Goal: Task Accomplishment & Management: Manage account settings

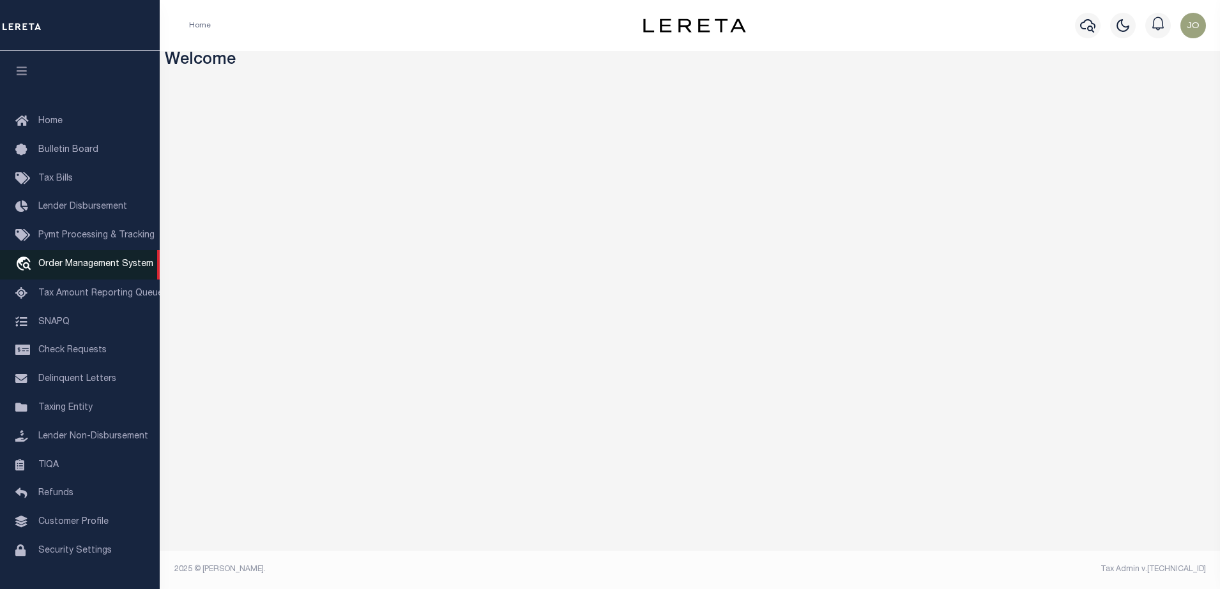
click at [67, 257] on link "travel_explore Order Management System" at bounding box center [80, 264] width 160 height 29
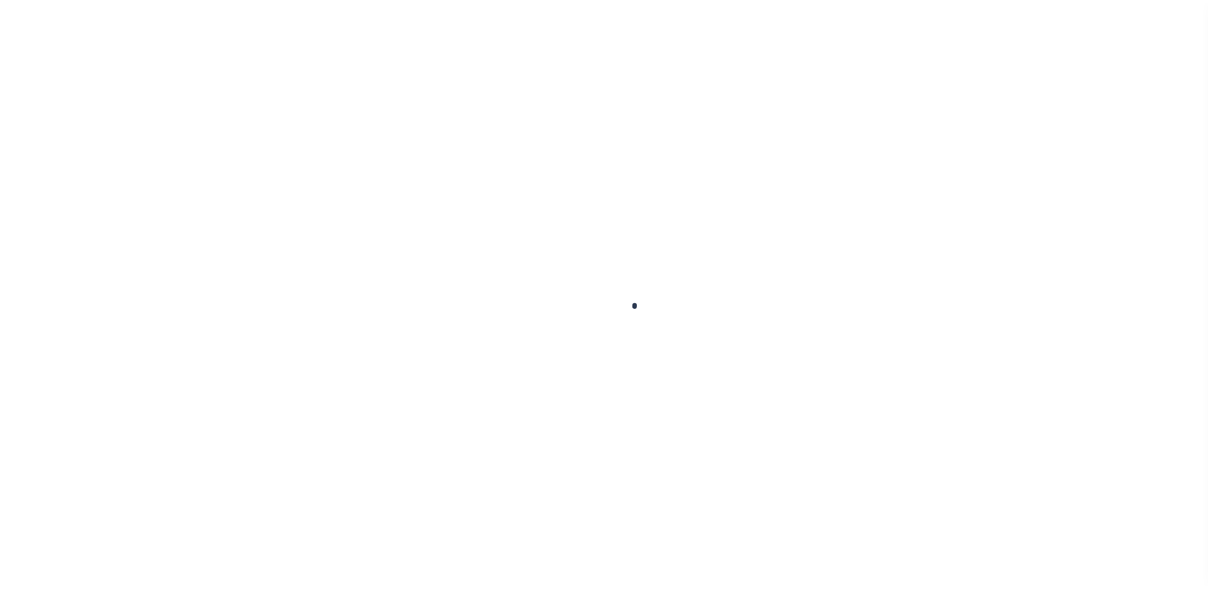
scroll to position [33, 0]
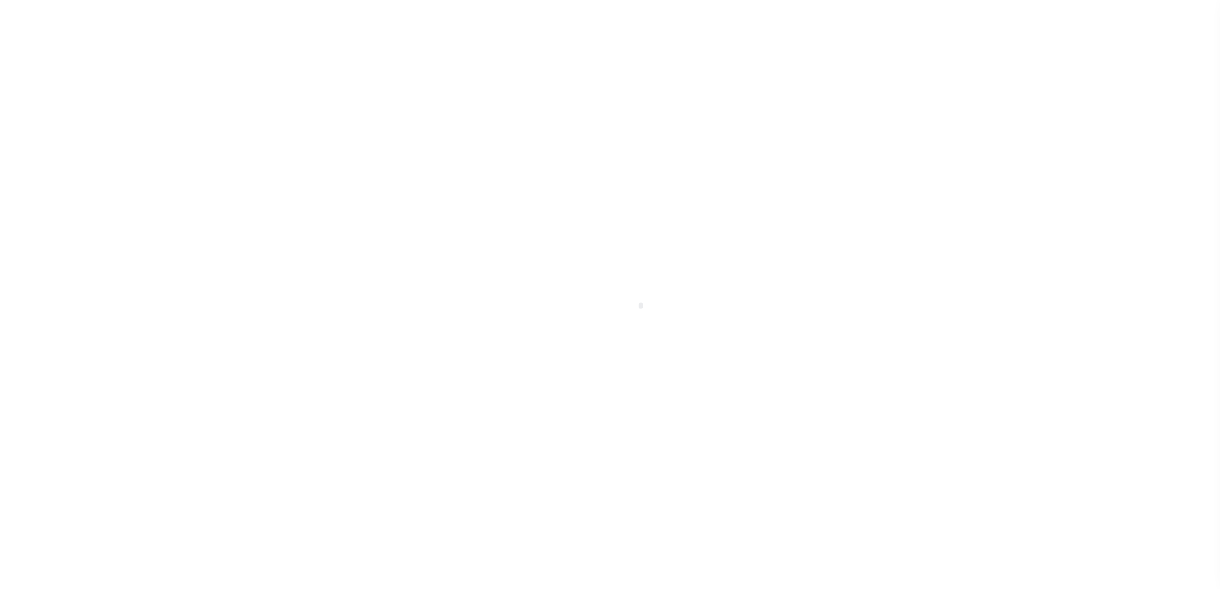
select select "200"
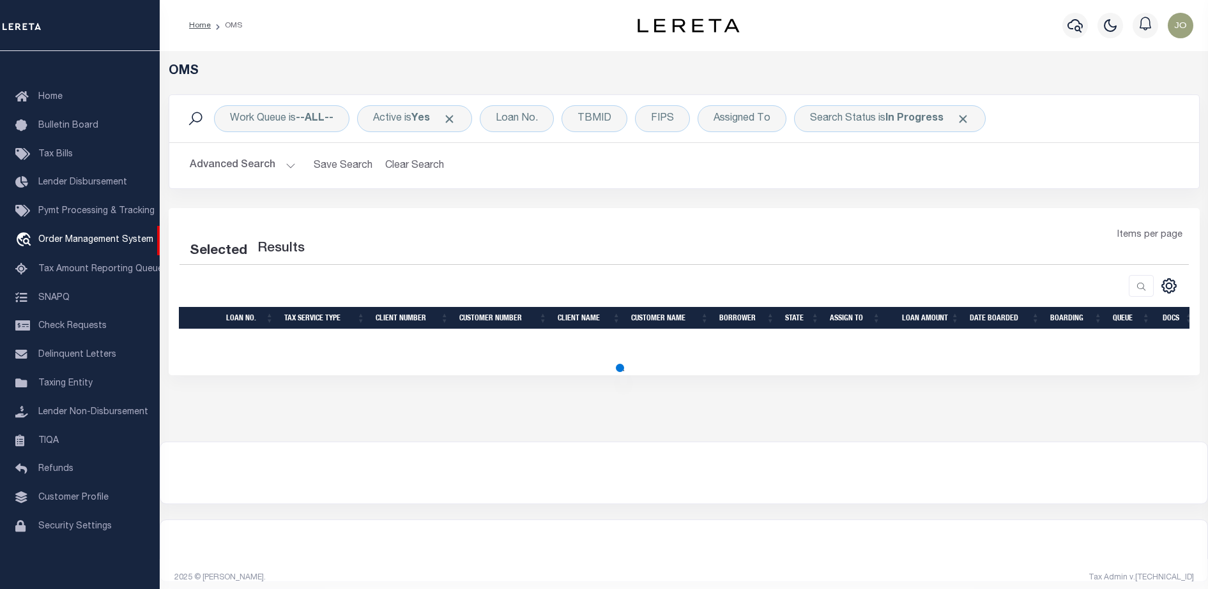
select select "200"
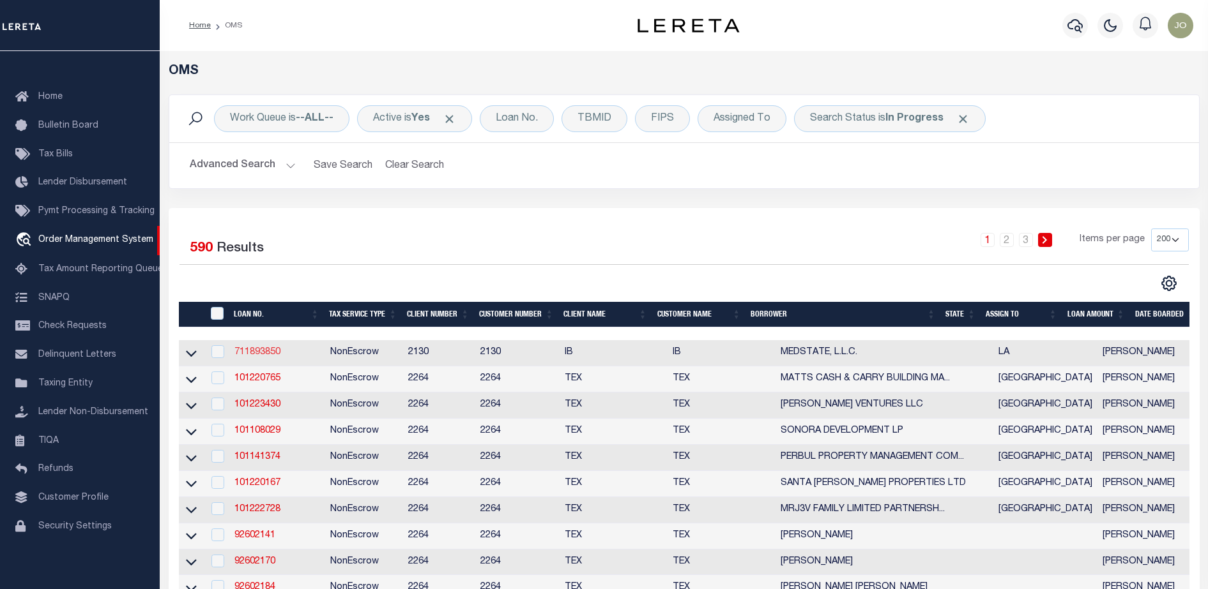
click at [261, 357] on link "711893850" at bounding box center [257, 352] width 46 height 9
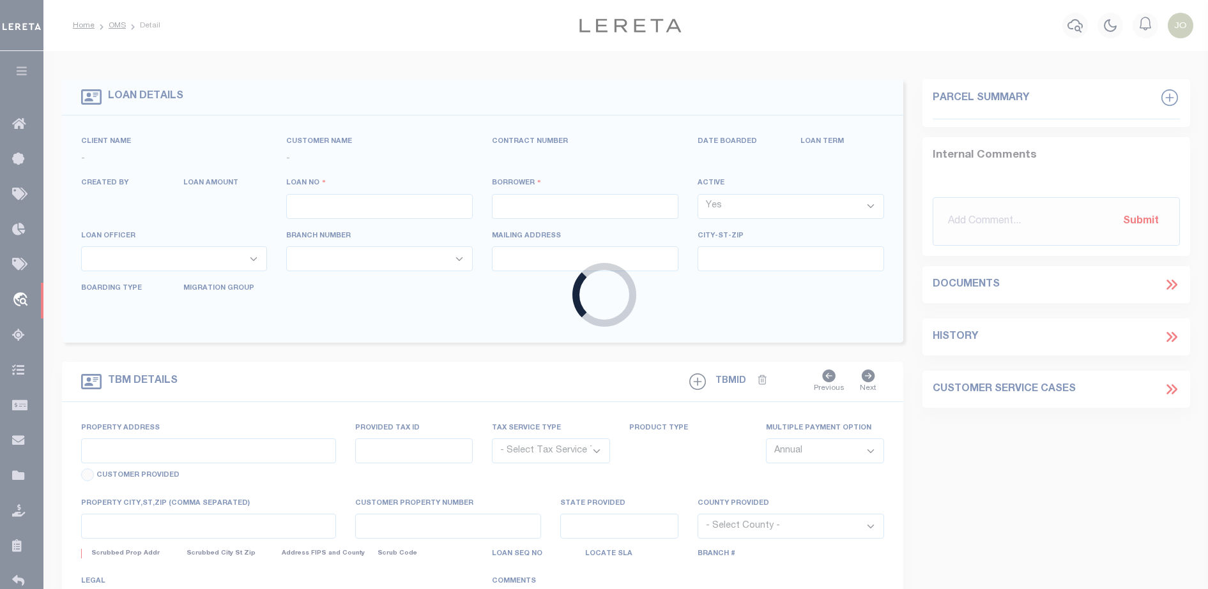
type input "711893850"
type input "MEDSTATE, L.L.C."
select select
type input "[STREET_ADDRESS][PERSON_NAME] AND 2-X"
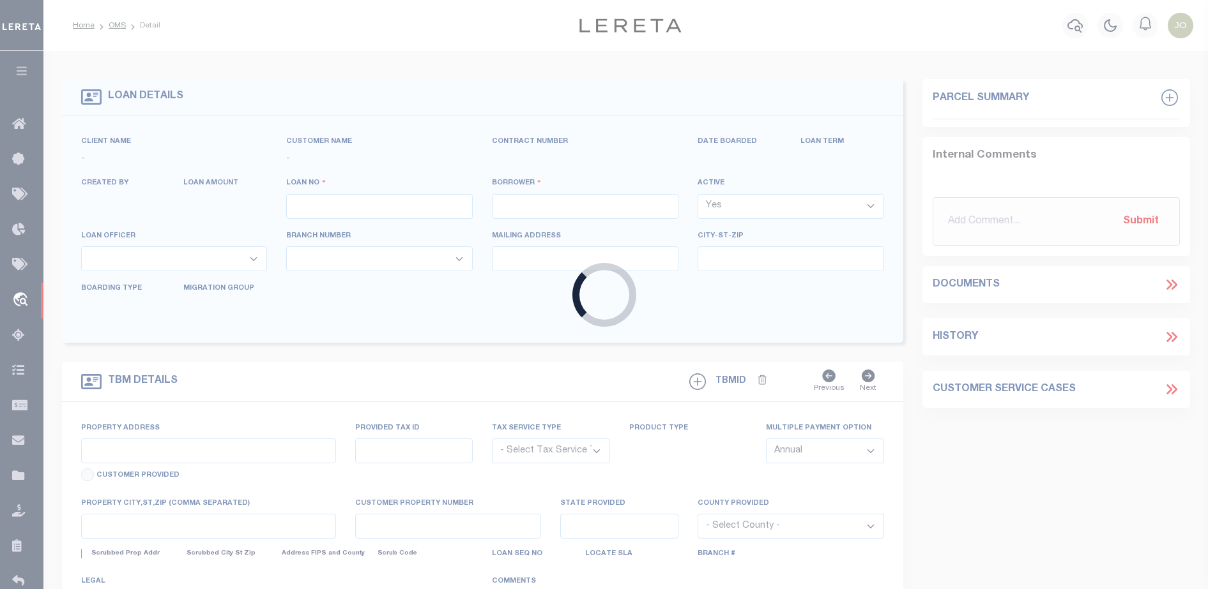
type input "[PERSON_NAME] LA 70433"
select select "NonEscrow"
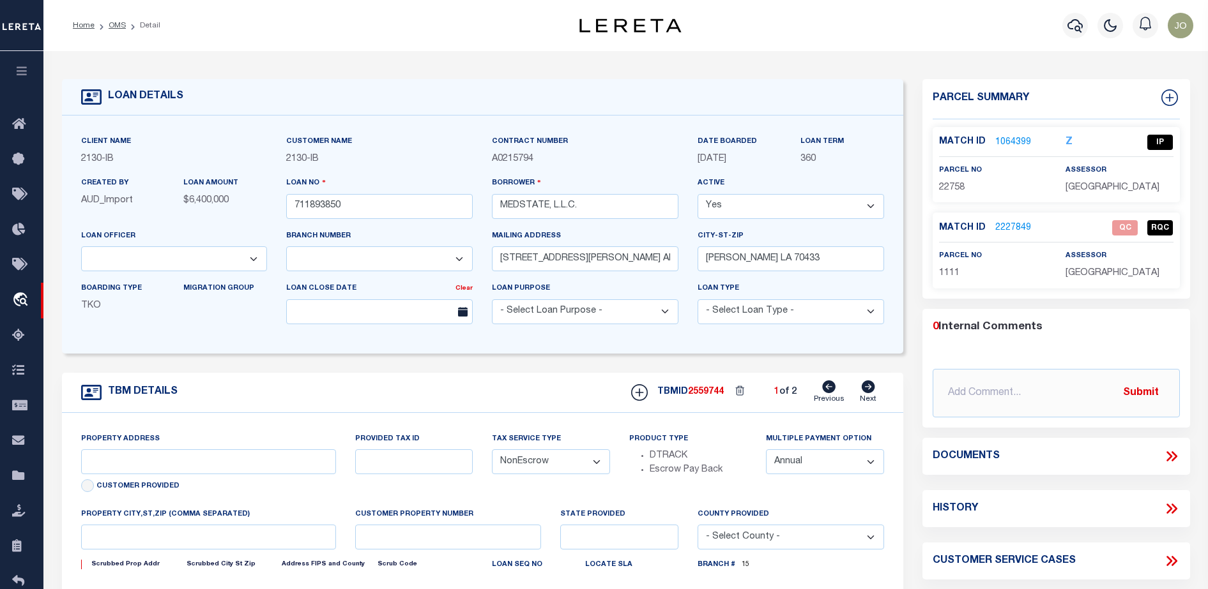
select select "2464"
type input "[STREET_ADDRESS][PERSON_NAME] AND 2-X"
type input "1068111276"
select select
type input "[PERSON_NAME] LA 70433"
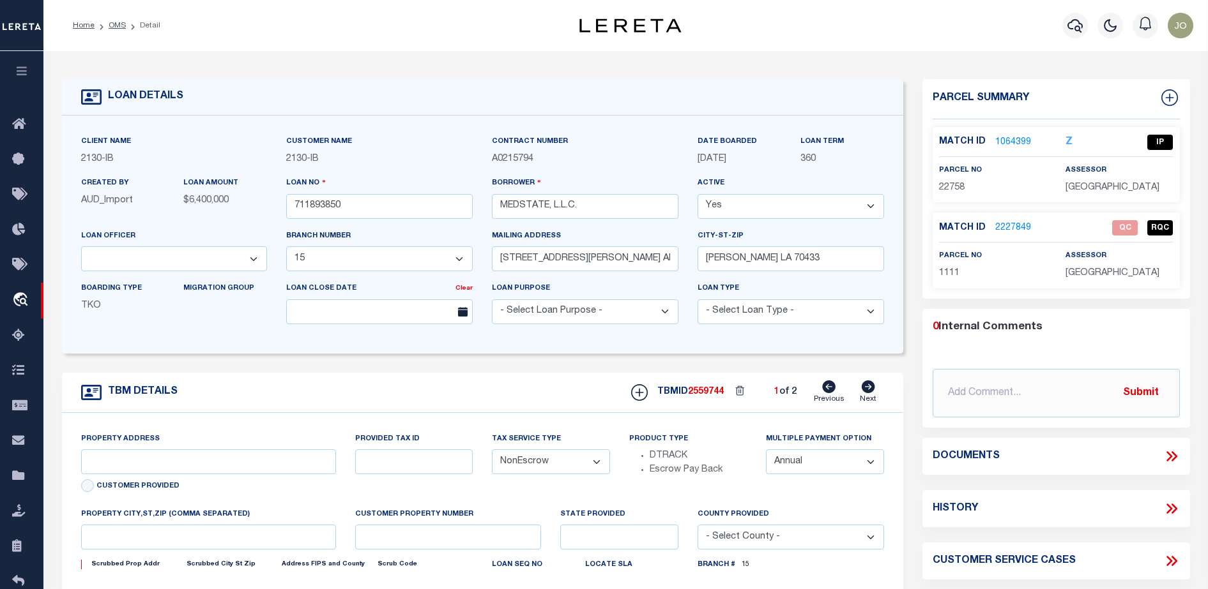
type input "Eastern"
type input "LA"
select select "4950"
click at [1171, 457] on icon at bounding box center [1171, 456] width 17 height 17
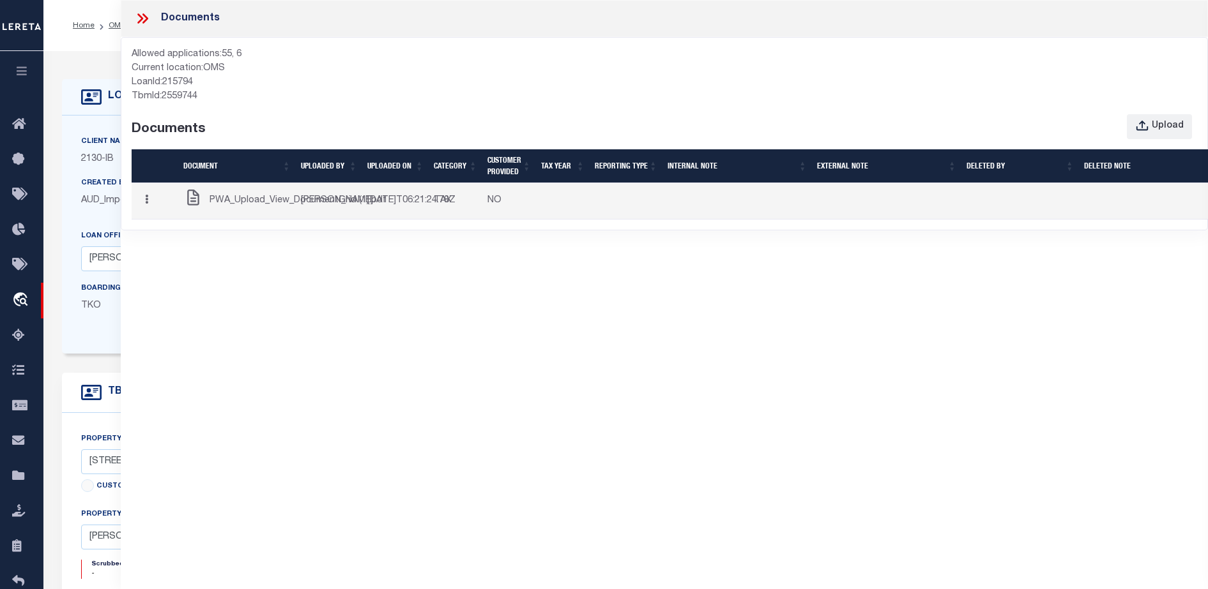
click at [298, 220] on td "[PERSON_NAME]" at bounding box center [329, 201] width 66 height 36
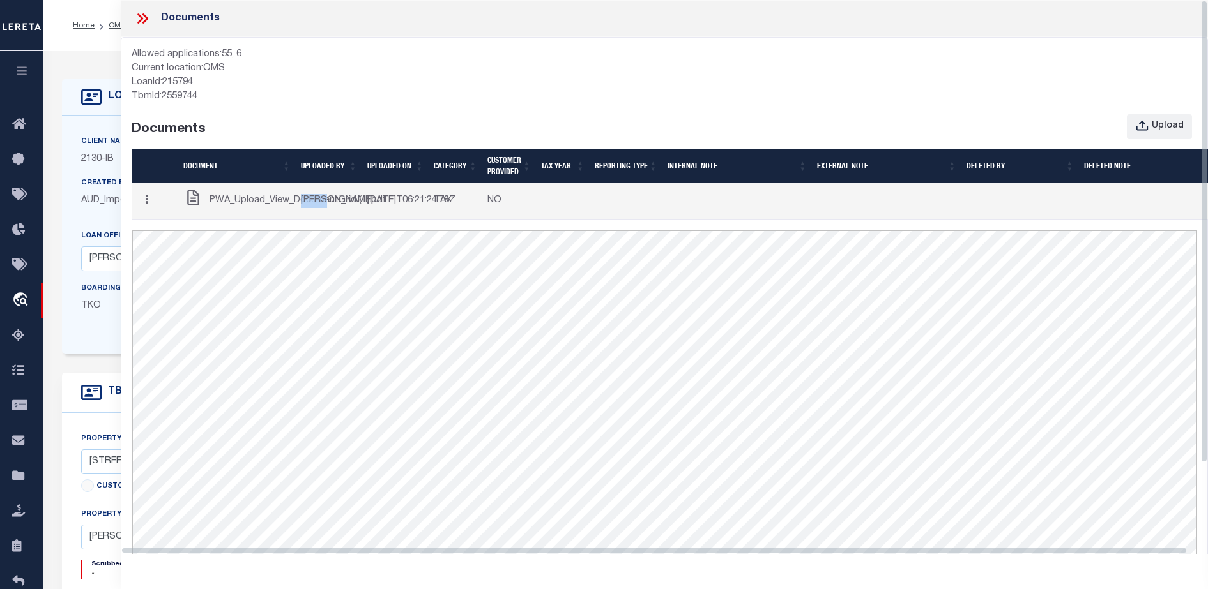
click at [156, 206] on button "button" at bounding box center [147, 201] width 20 height 25
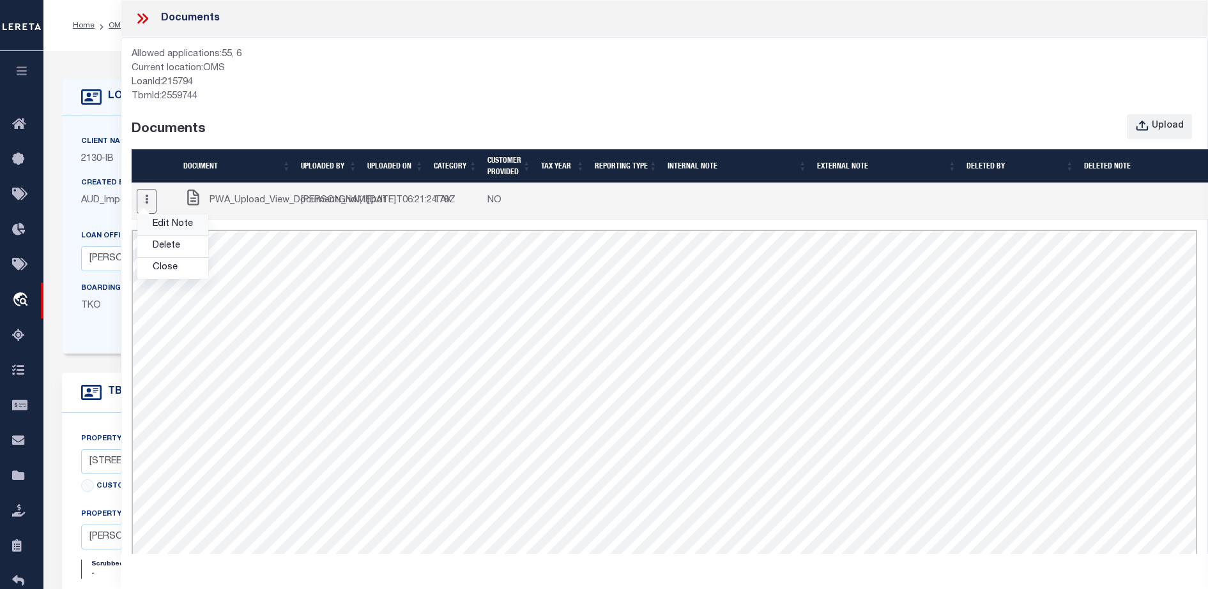
click at [155, 232] on link "Edit Note" at bounding box center [172, 225] width 71 height 21
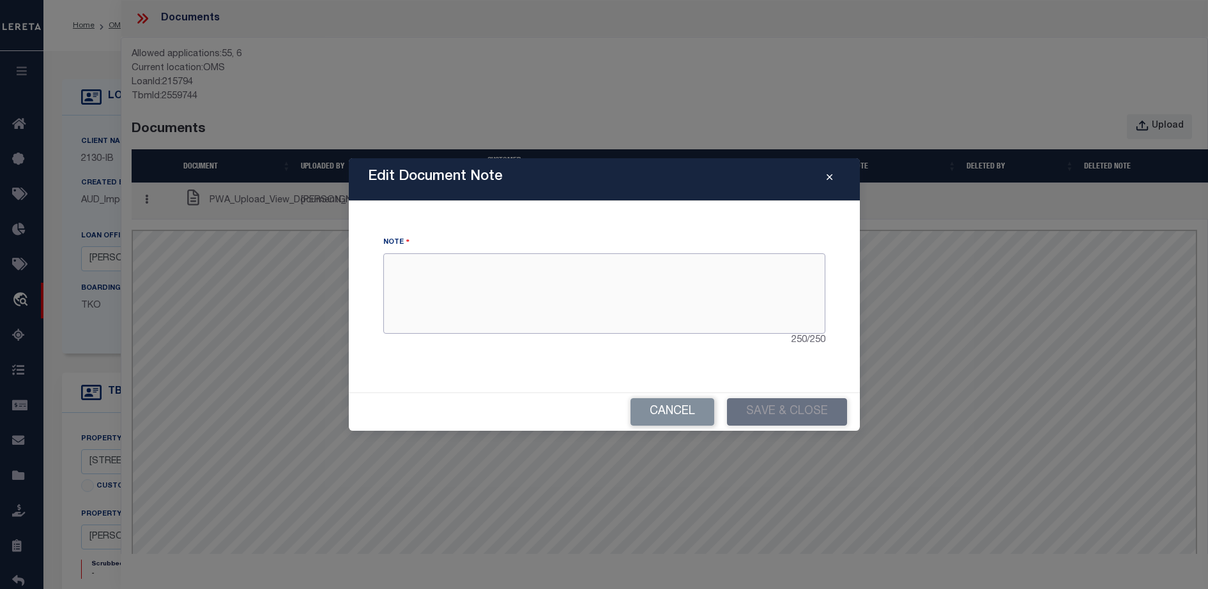
click at [487, 302] on textarea at bounding box center [604, 294] width 442 height 80
type textarea "Lalalalala"
click at [768, 413] on button "Save & Close" at bounding box center [787, 412] width 120 height 27
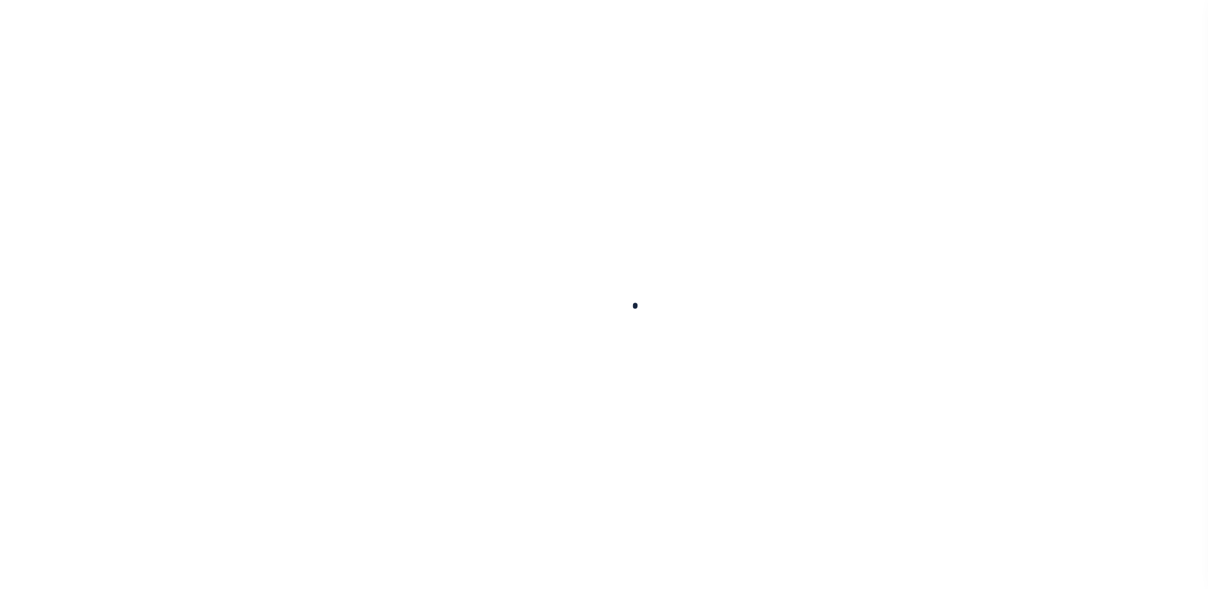
select select "NonEscrow"
select select "2464"
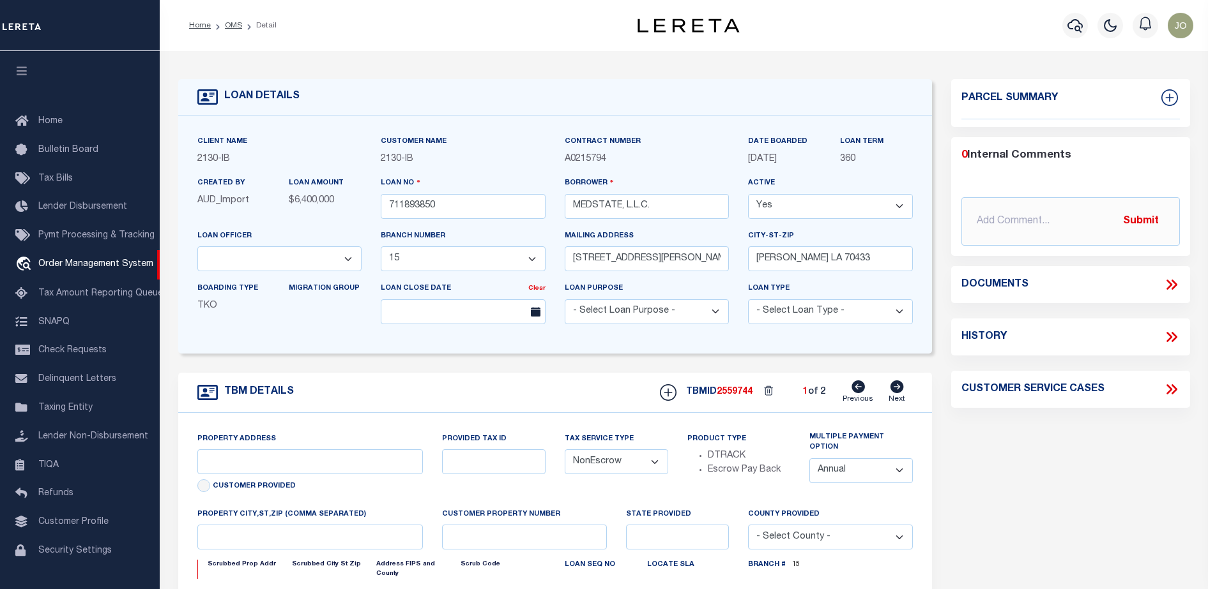
type input "[STREET_ADDRESS][PERSON_NAME] AND 2-X"
type input "1068111276"
select select
type input "[PERSON_NAME] LA 70433"
type input "Eastern"
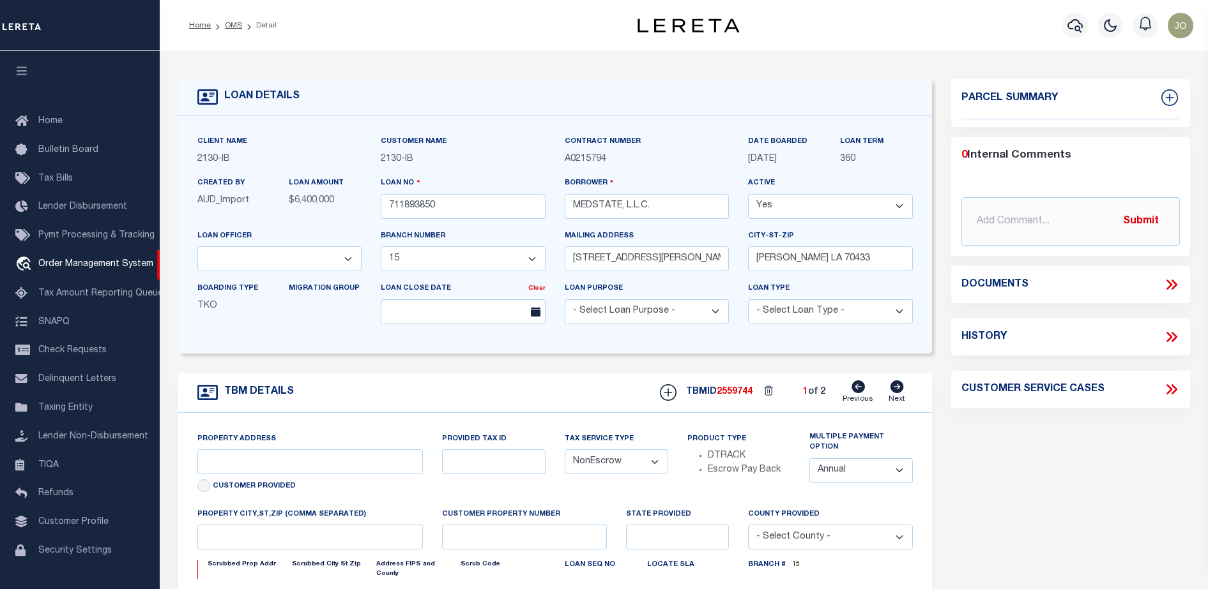
type input "LA"
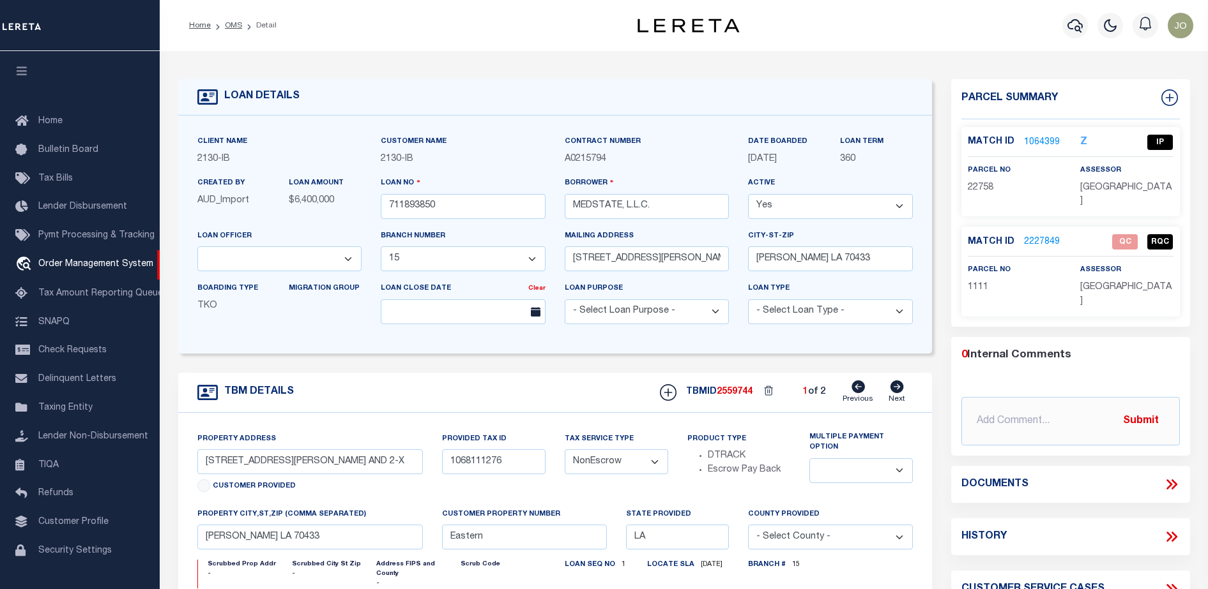
select select "4950"
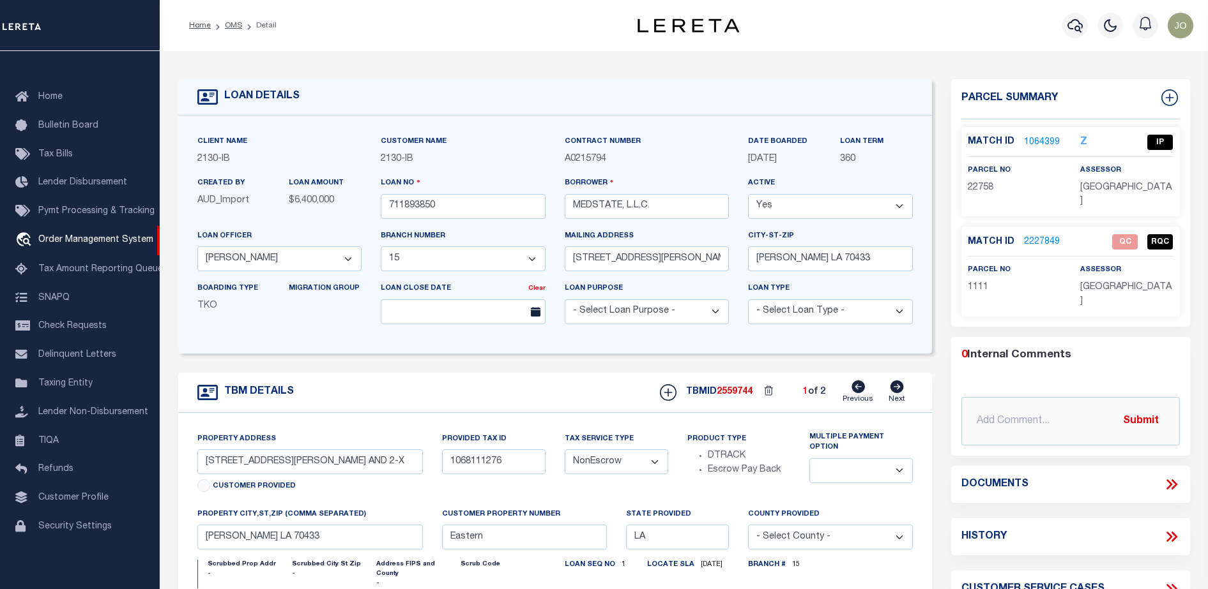
click at [778, 413] on div "TBM DETAILS TBMID 2559744 1 of 2 Next" at bounding box center [555, 393] width 754 height 40
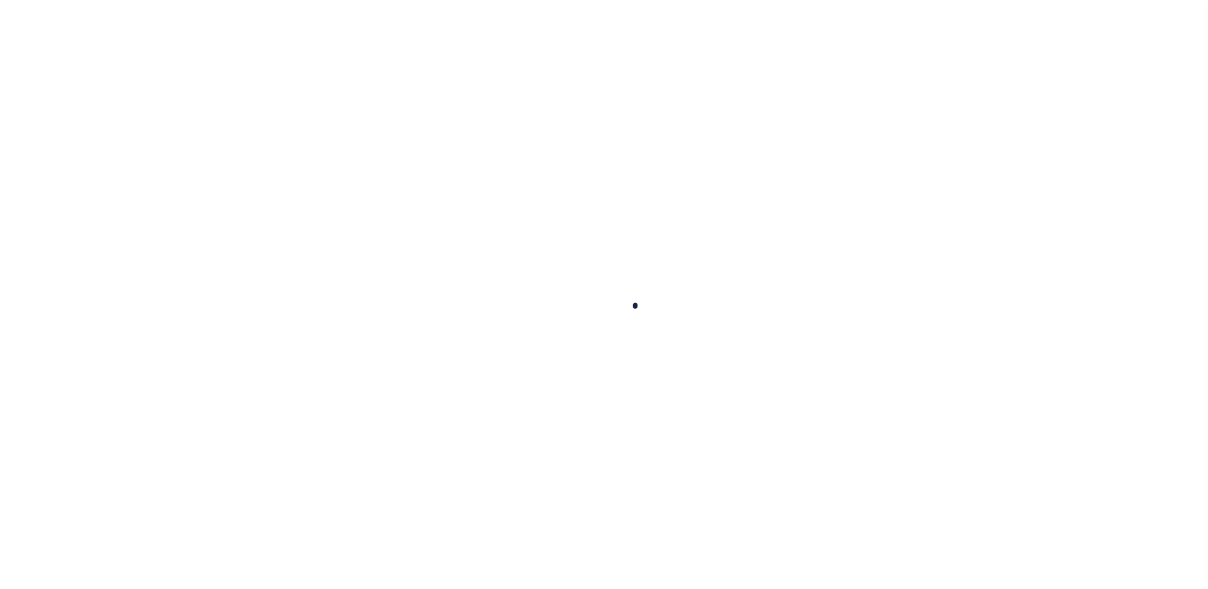
select select "NonEscrow"
select select "2464"
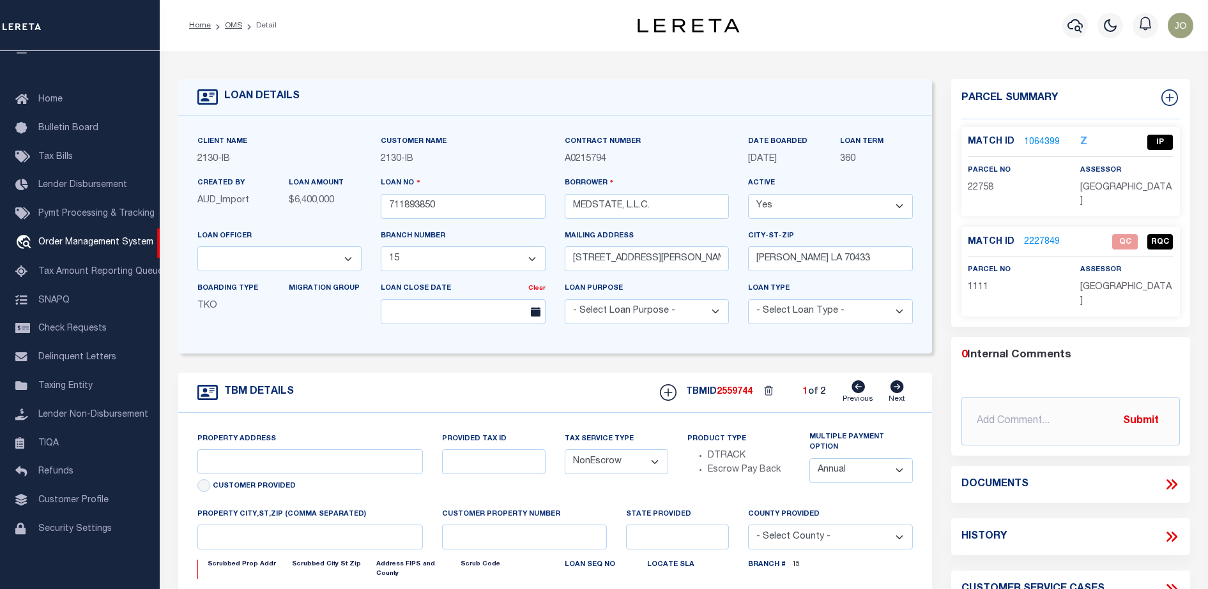
type input "[STREET_ADDRESS][PERSON_NAME] AND 2-X"
type input "1068111276"
select select
type input "[PERSON_NAME] LA 70433"
type input "Eastern"
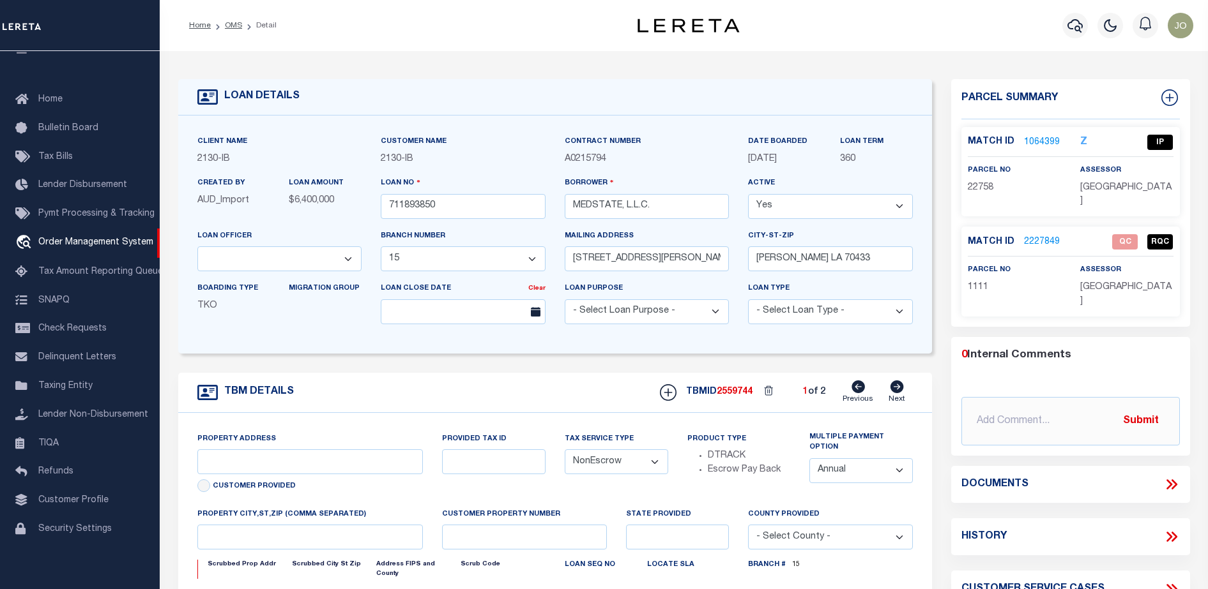
type input "LA"
select select "4950"
click at [1175, 476] on icon at bounding box center [1171, 484] width 17 height 17
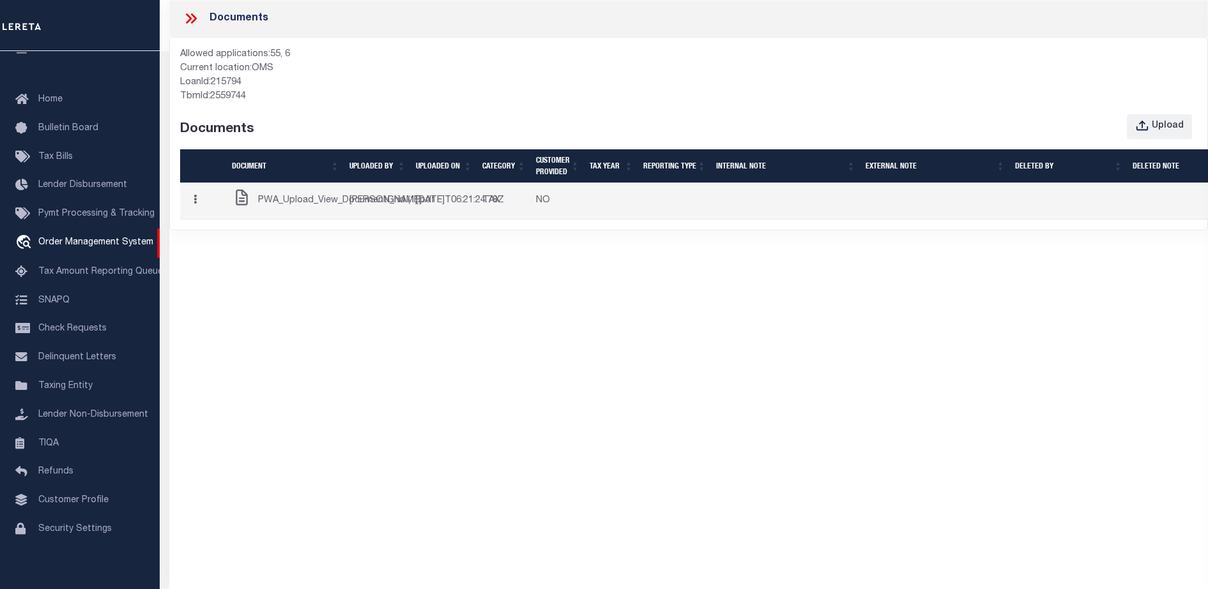
click at [196, 214] on button "button" at bounding box center [195, 201] width 20 height 25
click at [230, 236] on link "Edit Note" at bounding box center [221, 225] width 71 height 21
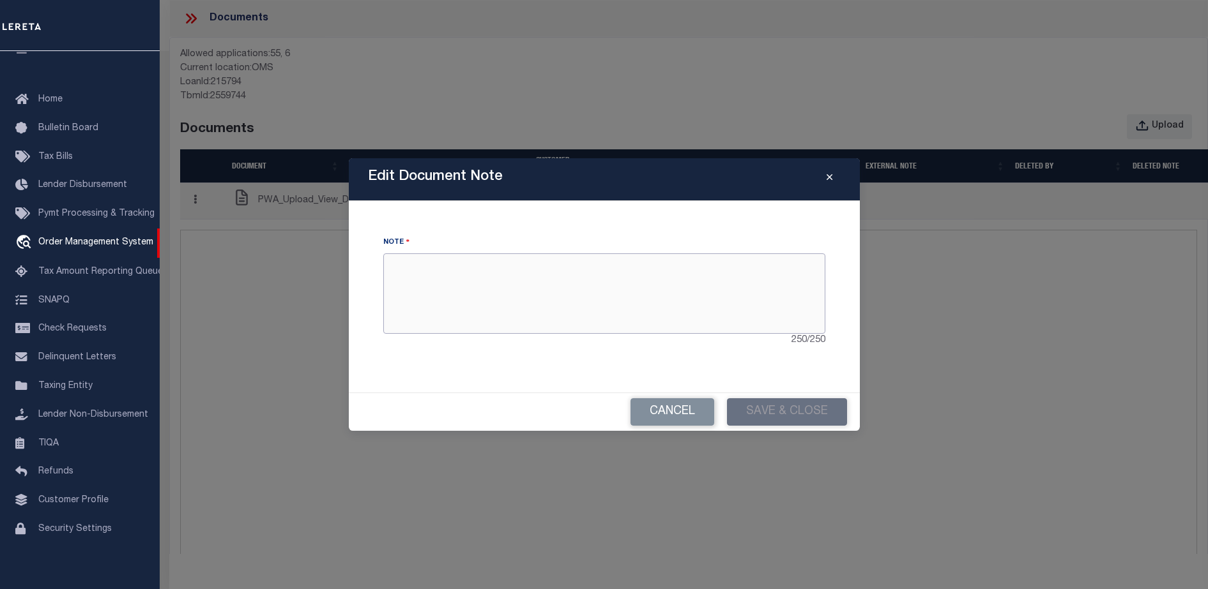
click at [602, 301] on textarea at bounding box center [604, 294] width 442 height 80
type textarea "lalalalala"
click at [761, 409] on button "Save & Close" at bounding box center [787, 412] width 120 height 27
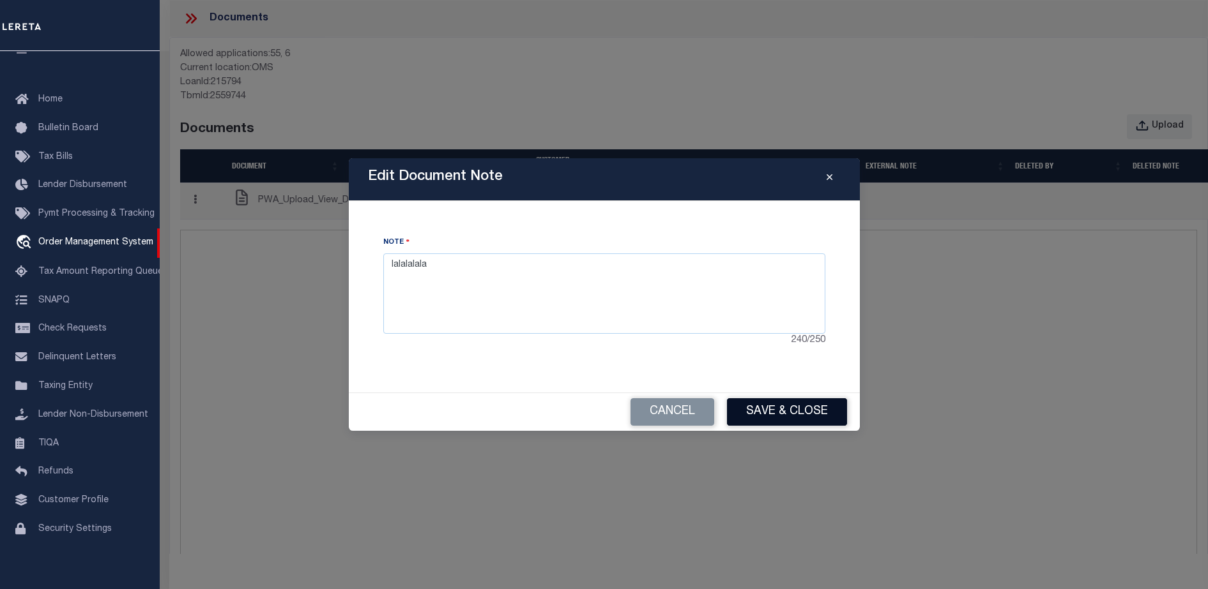
click at [761, 409] on button "Save & Close" at bounding box center [787, 412] width 120 height 27
click at [738, 403] on button "Save & Close" at bounding box center [787, 412] width 120 height 27
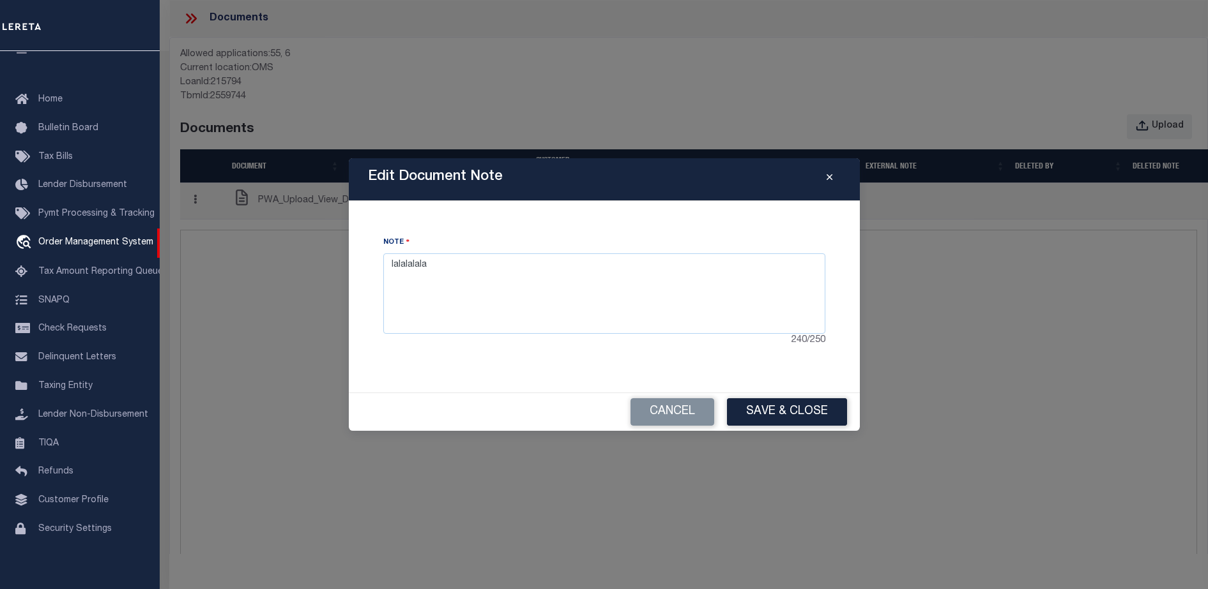
click at [832, 180] on icon "Close" at bounding box center [829, 178] width 6 height 10
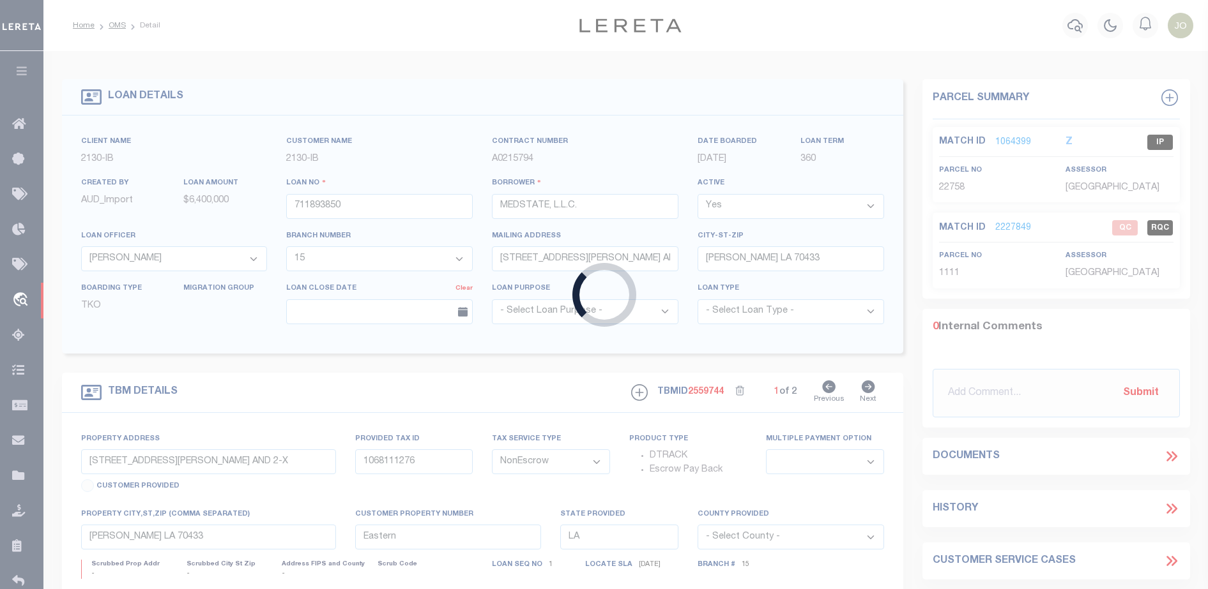
type input "714280550"
type input "BCM WHITE OAK RANCH"
select select "7065"
select select "2702"
type input "ATTN: MICHELLE LYLE 8901 MONTICELLO DR"
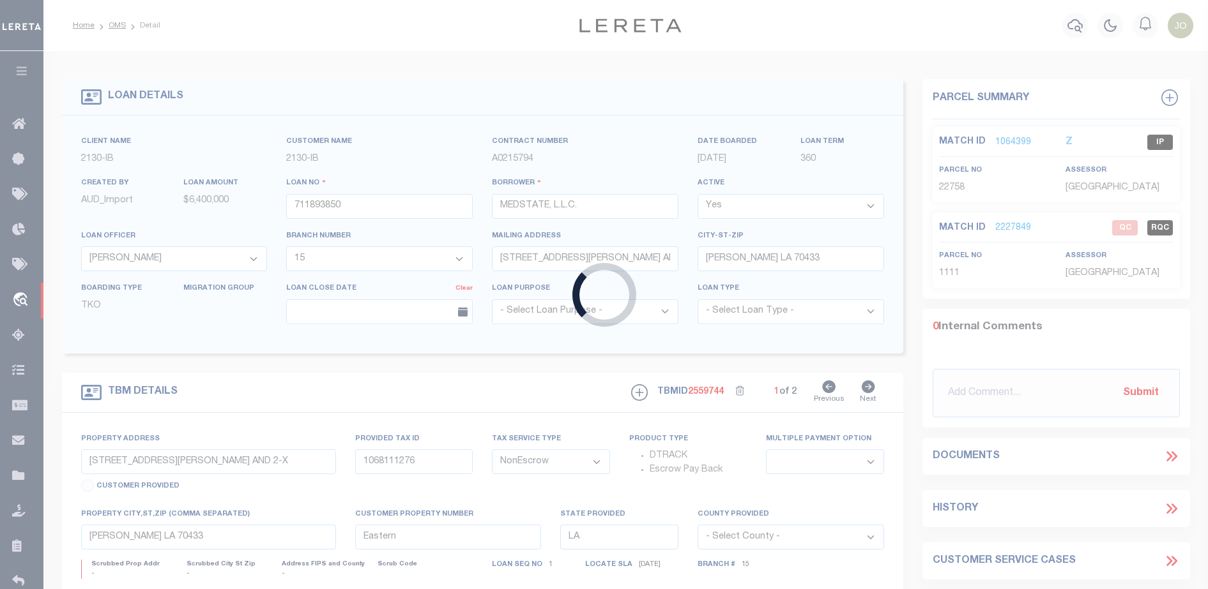
type input "TEXAS CITY TX 77591"
select select
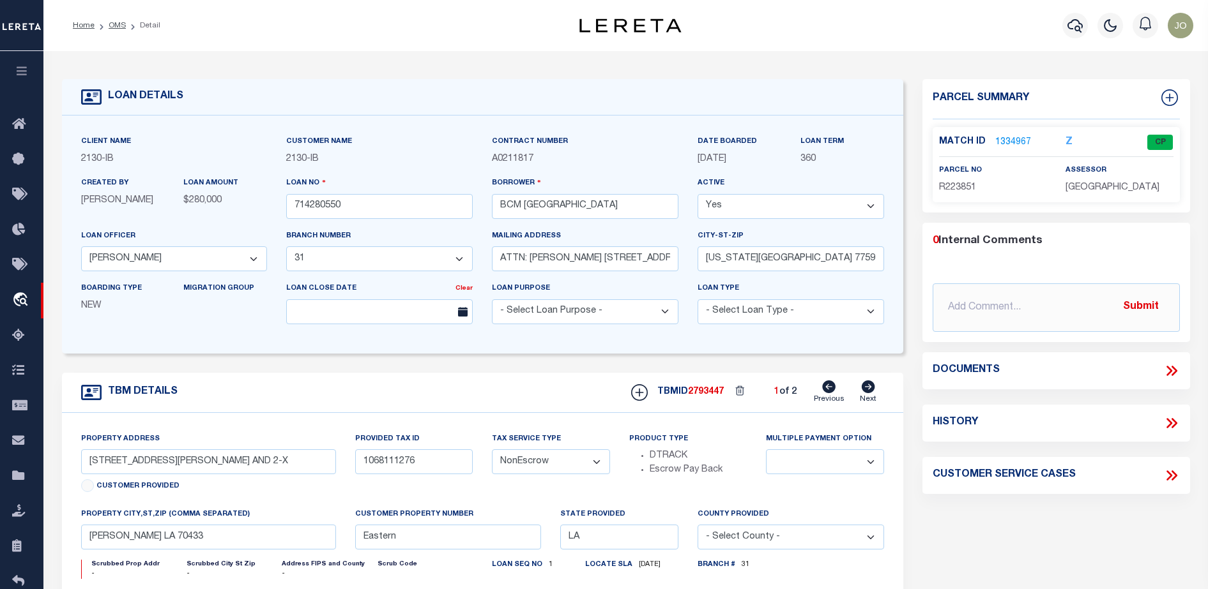
select select "2702"
click at [1166, 370] on icon at bounding box center [1171, 371] width 17 height 17
type input "1214 9TH ST"
select select
type input "TEXAS CITY TX 77590"
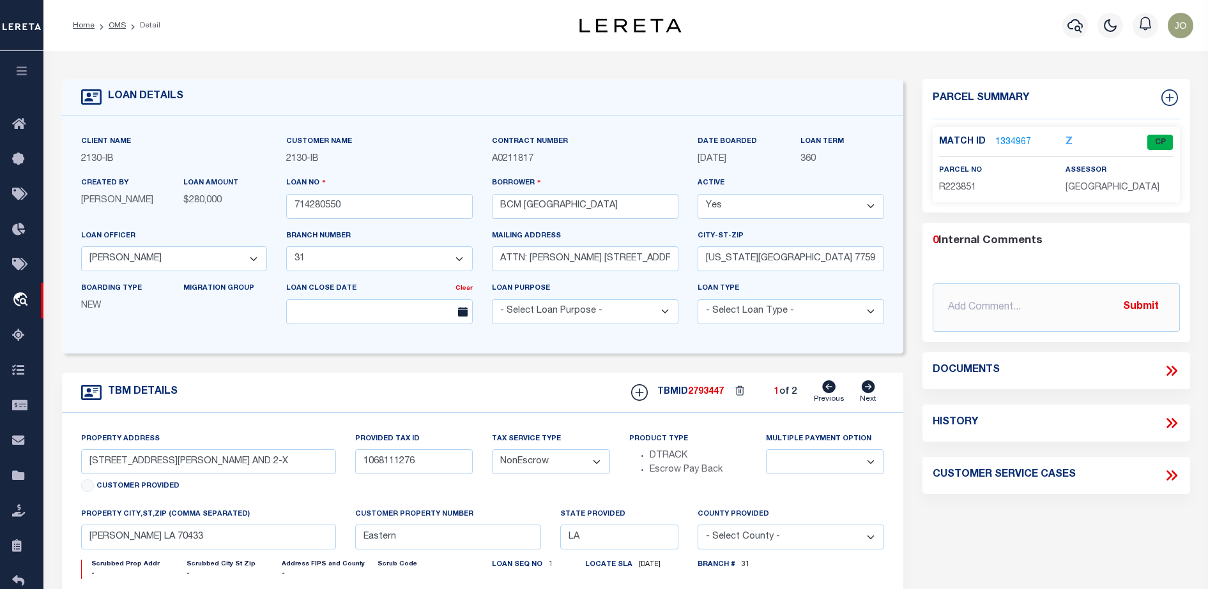
type input "[US_STATE]"
type input "[GEOGRAPHIC_DATA]"
select select
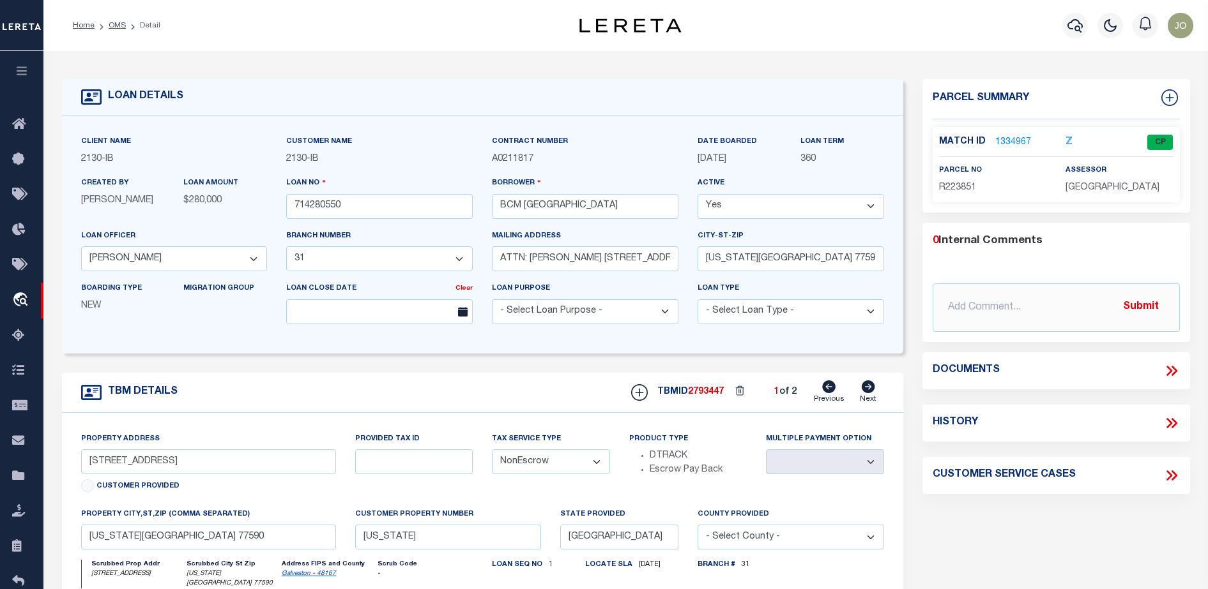
select select "7065"
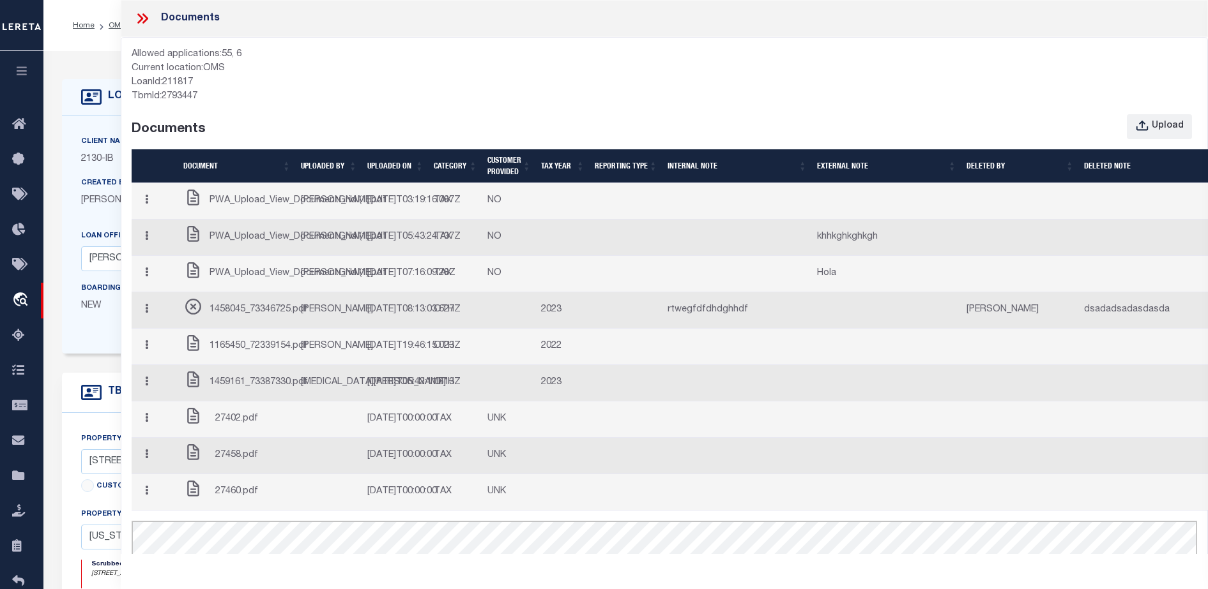
click at [270, 317] on span "1458045_73346725.pdf" at bounding box center [258, 310] width 98 height 14
click at [155, 323] on button "button" at bounding box center [147, 310] width 20 height 25
click at [160, 345] on link "Edit Note" at bounding box center [172, 334] width 71 height 21
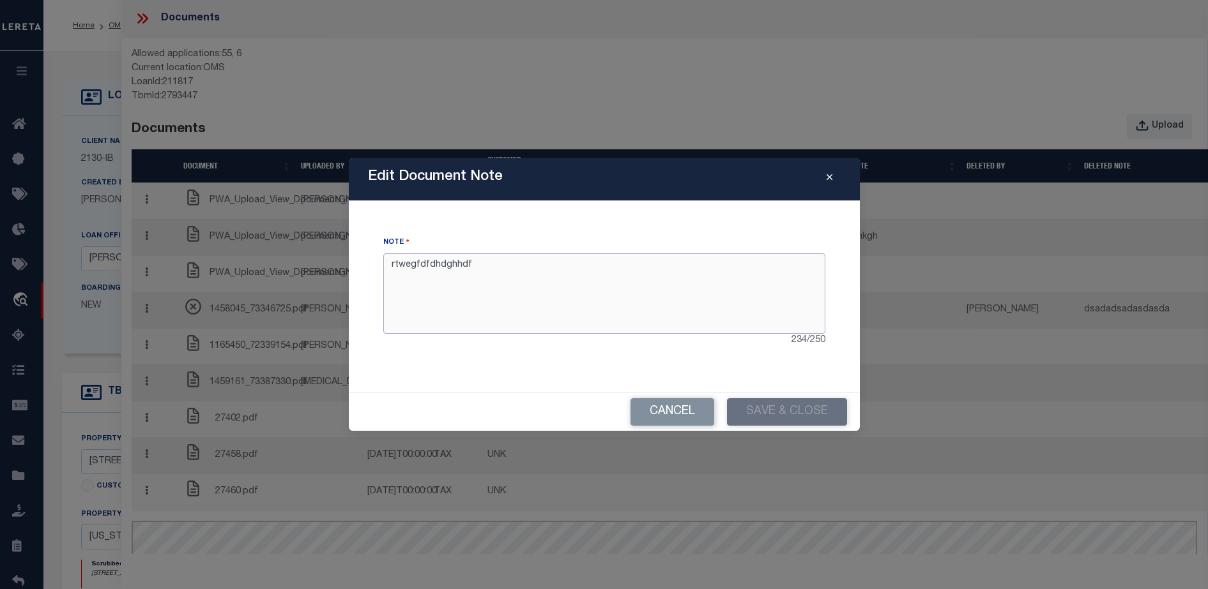
click at [614, 301] on textarea "rtwegfdfdhdghhdf" at bounding box center [604, 294] width 442 height 80
type textarea "j"
type textarea "holalalala"
click at [741, 409] on button "Save & Close" at bounding box center [787, 412] width 120 height 27
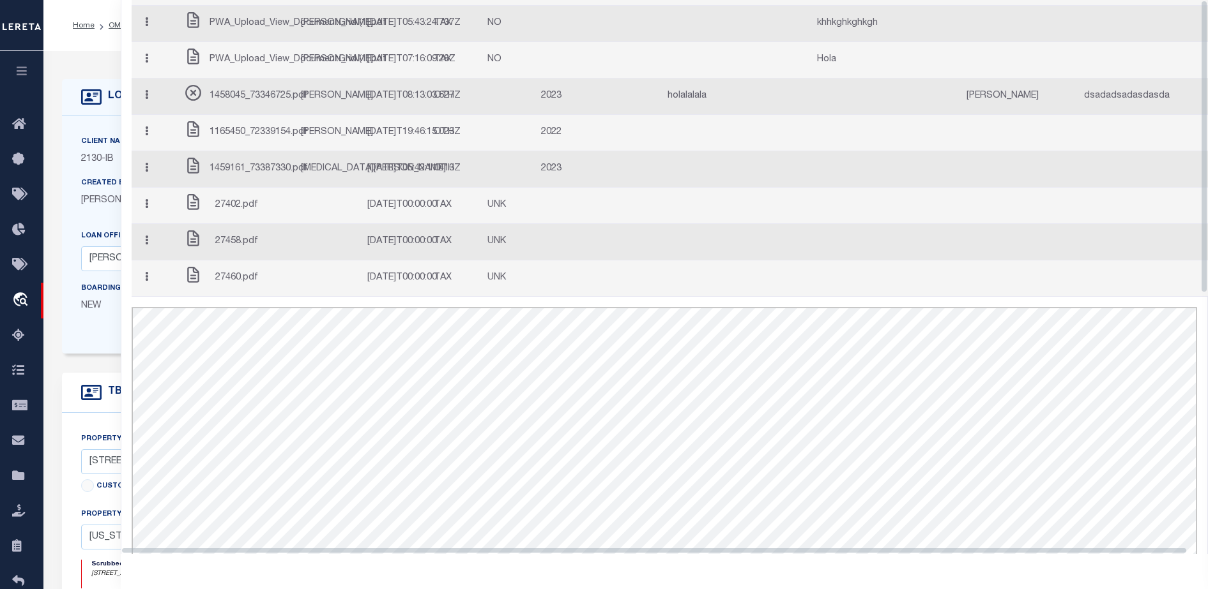
drag, startPoint x: 1205, startPoint y: 82, endPoint x: 1205, endPoint y: 308, distance: 226.1
click at [1205, 308] on div "Documents Allowed applications: 55, 6 Current location: OMS LoanId: 211817 TbmI…" at bounding box center [664, 277] width 1087 height 554
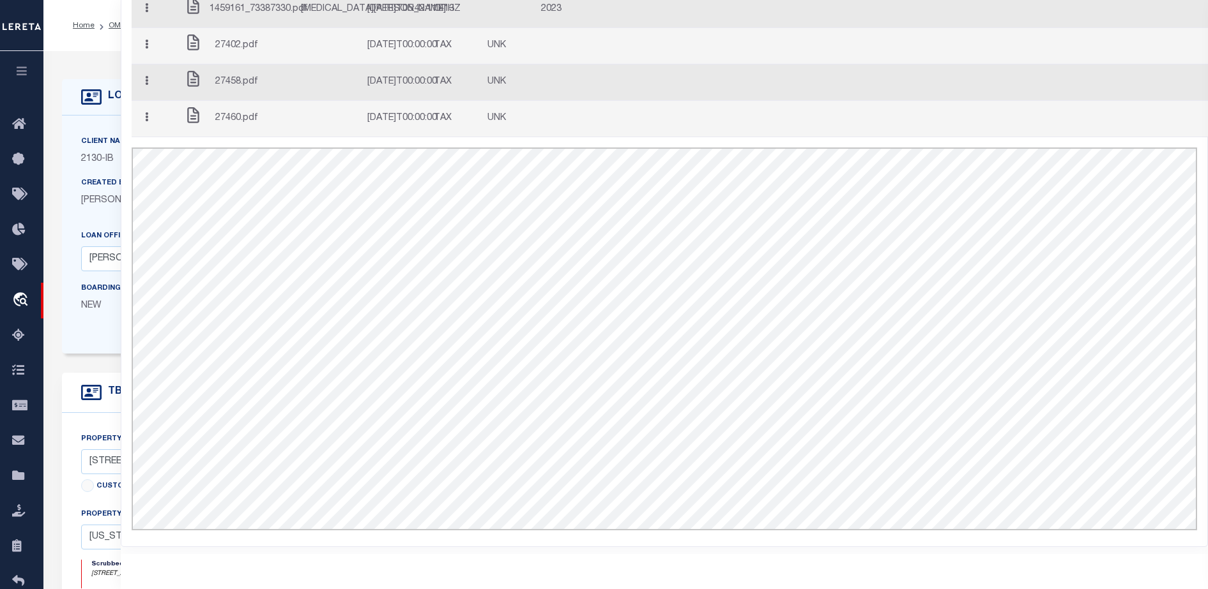
click at [147, 101] on td "Edit Note Delete Close" at bounding box center [155, 83] width 47 height 36
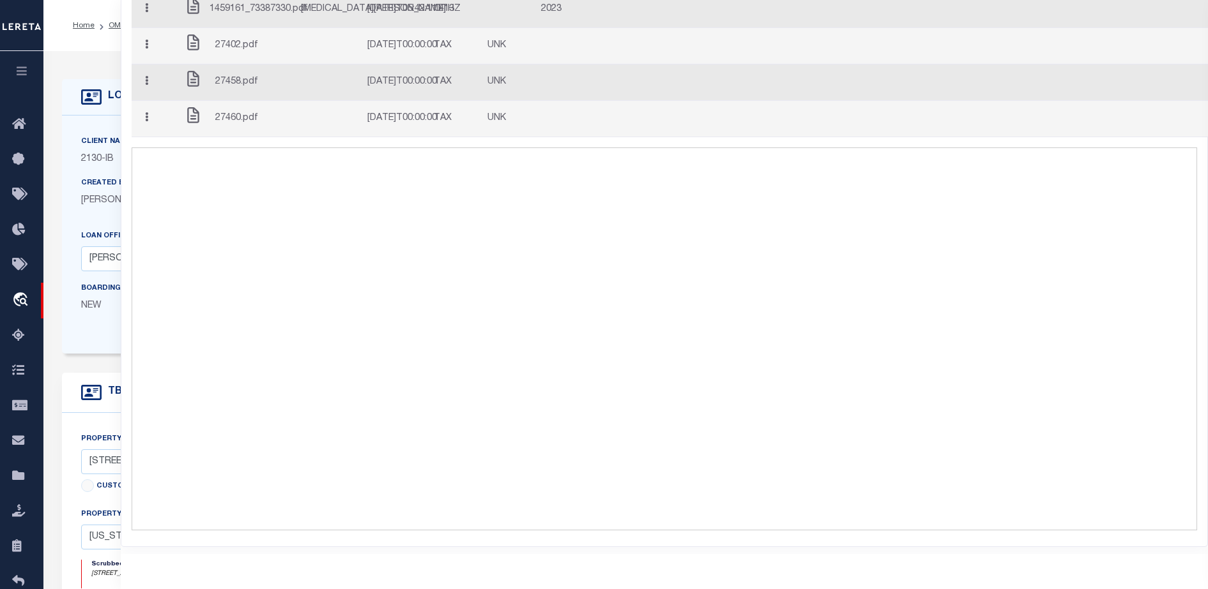
click at [148, 86] on icon "button" at bounding box center [146, 81] width 3 height 10
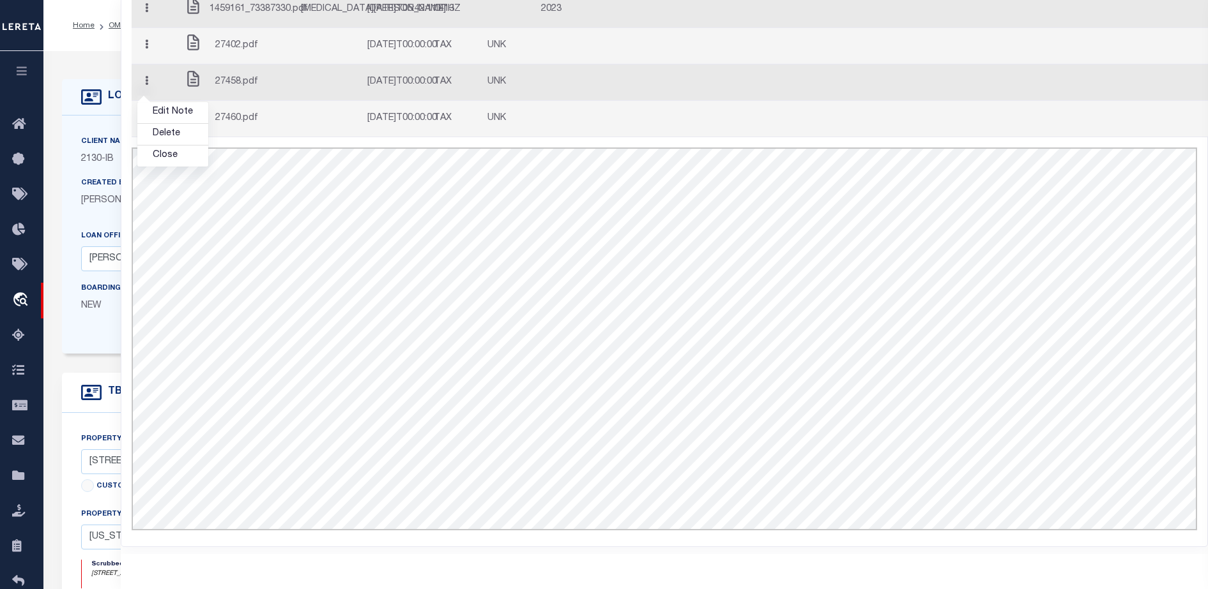
scroll to position [0, 0]
click at [188, 117] on link "Edit Note" at bounding box center [172, 106] width 71 height 21
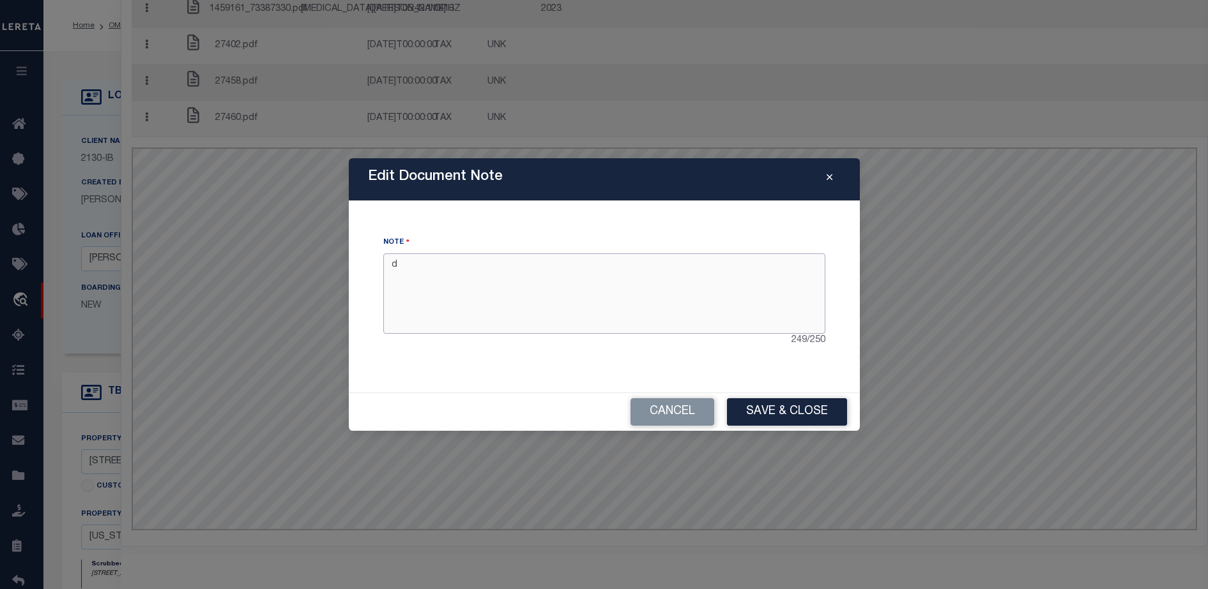
click at [536, 285] on textarea "d" at bounding box center [604, 294] width 442 height 80
type textarea "dfsdfsdfs"
click at [787, 419] on button "Save & Close" at bounding box center [787, 412] width 120 height 27
click at [833, 176] on button "Close" at bounding box center [829, 179] width 22 height 15
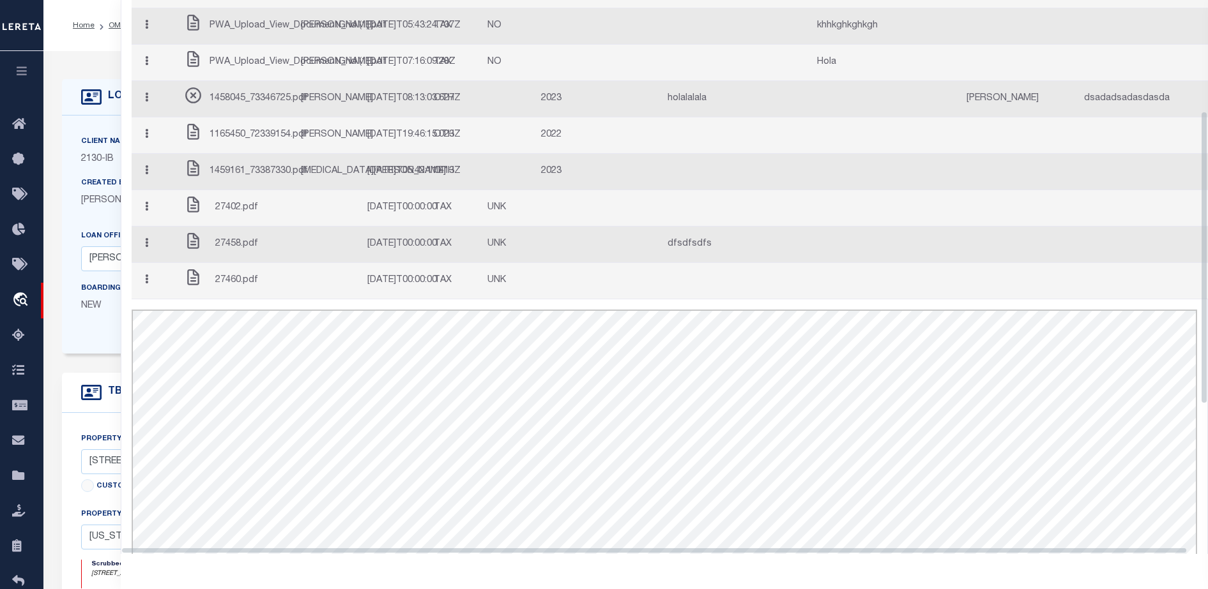
scroll to position [208, 0]
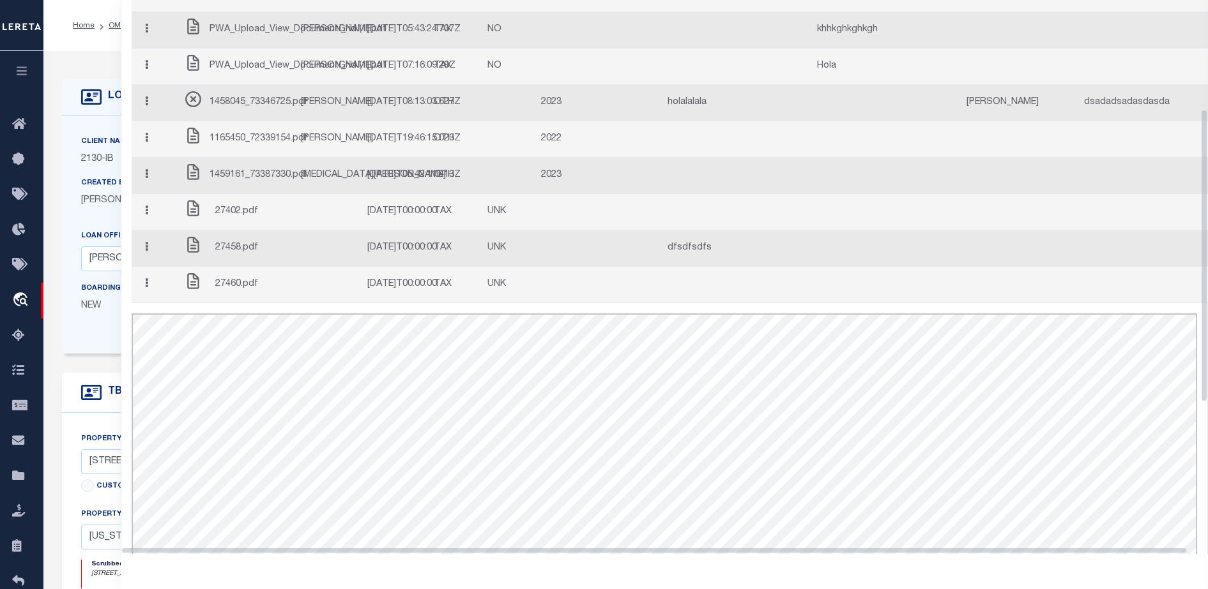
drag, startPoint x: 1203, startPoint y: 288, endPoint x: 1217, endPoint y: 172, distance: 116.5
click at [1207, 172] on html "Home OMS Detail" at bounding box center [604, 490] width 1208 height 981
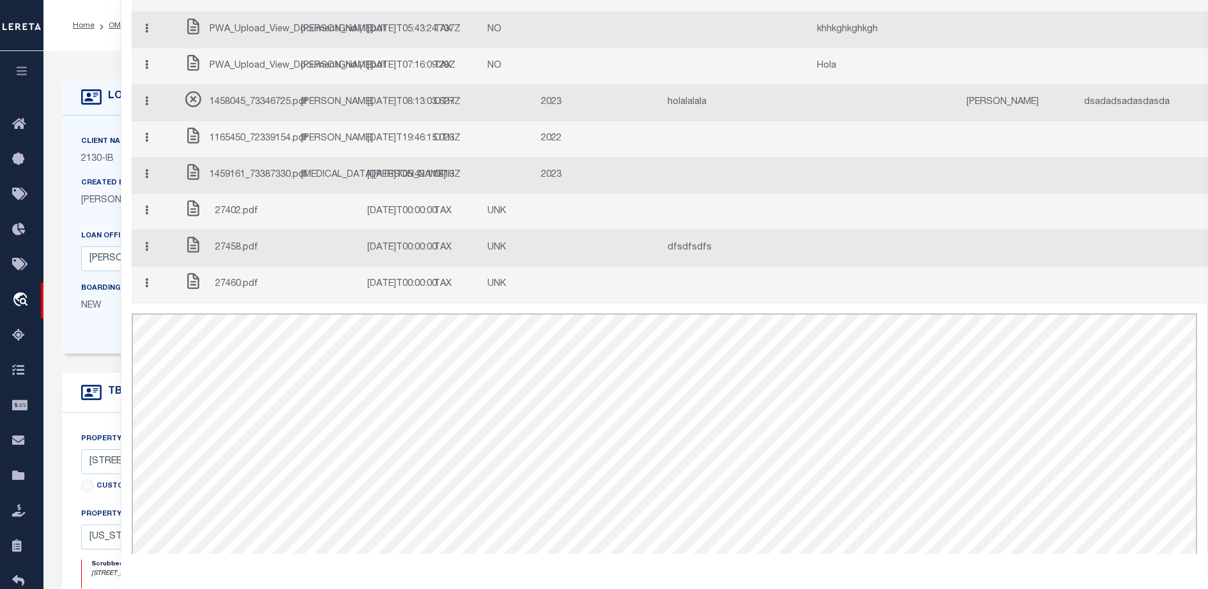
click at [141, 116] on button "button" at bounding box center [147, 103] width 20 height 25
click at [706, 194] on td at bounding box center [736, 176] width 149 height 36
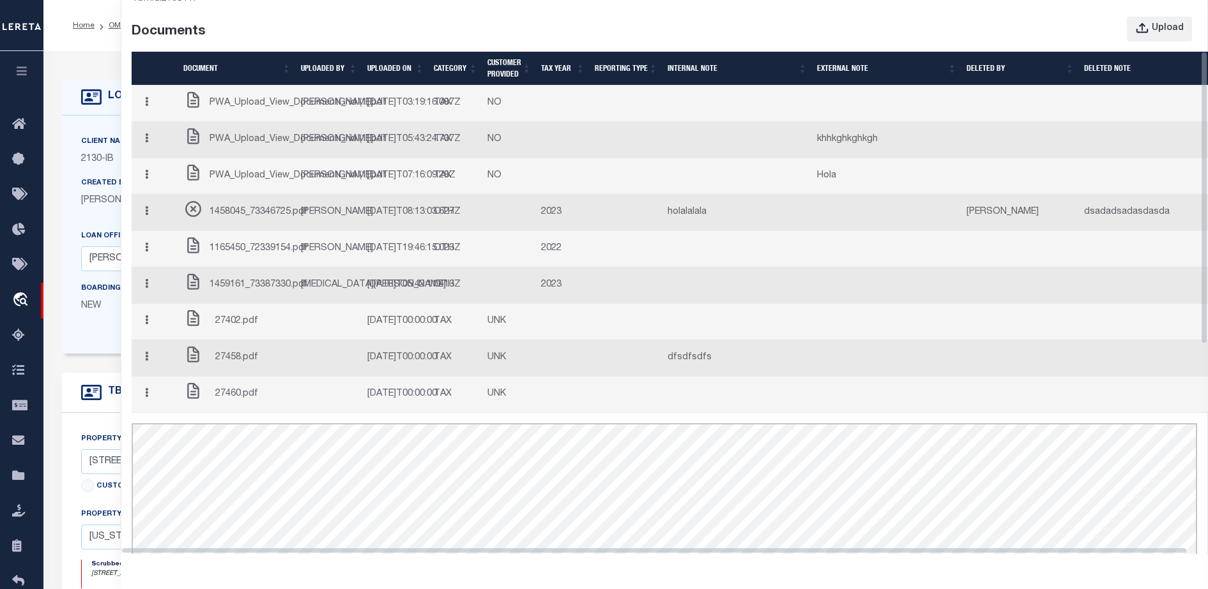
scroll to position [86, 0]
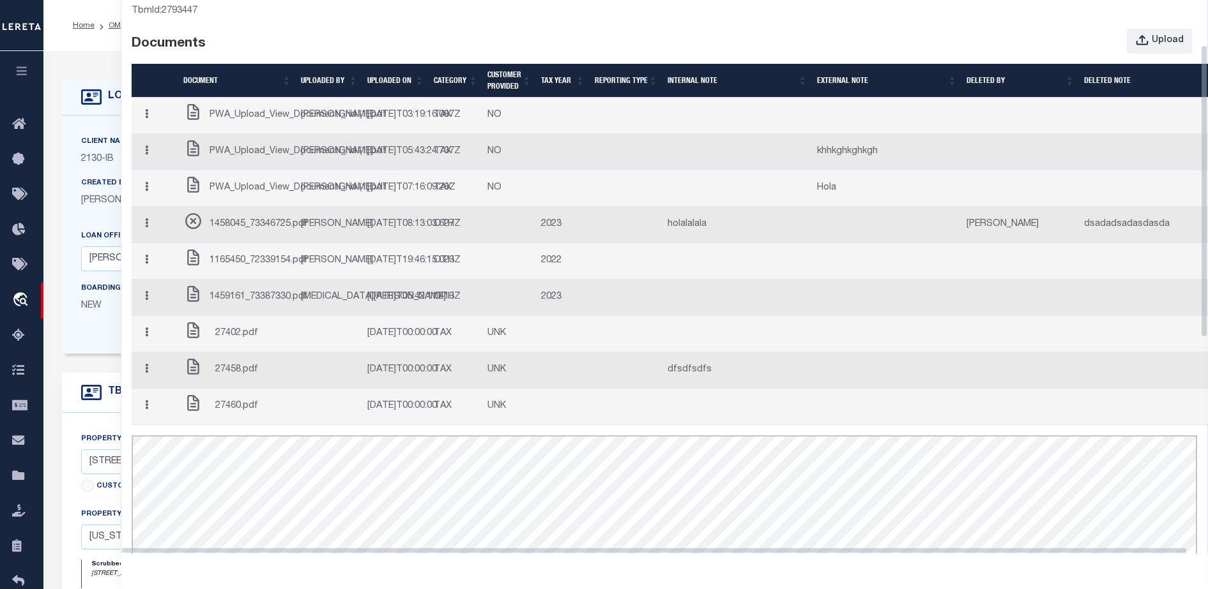
drag, startPoint x: 1206, startPoint y: 158, endPoint x: 1201, endPoint y: 94, distance: 64.1
click at [1201, 94] on div "Documents Allowed applications: 55, 6 Current location: OMS LoanId: 211817 TbmI…" at bounding box center [664, 277] width 1087 height 554
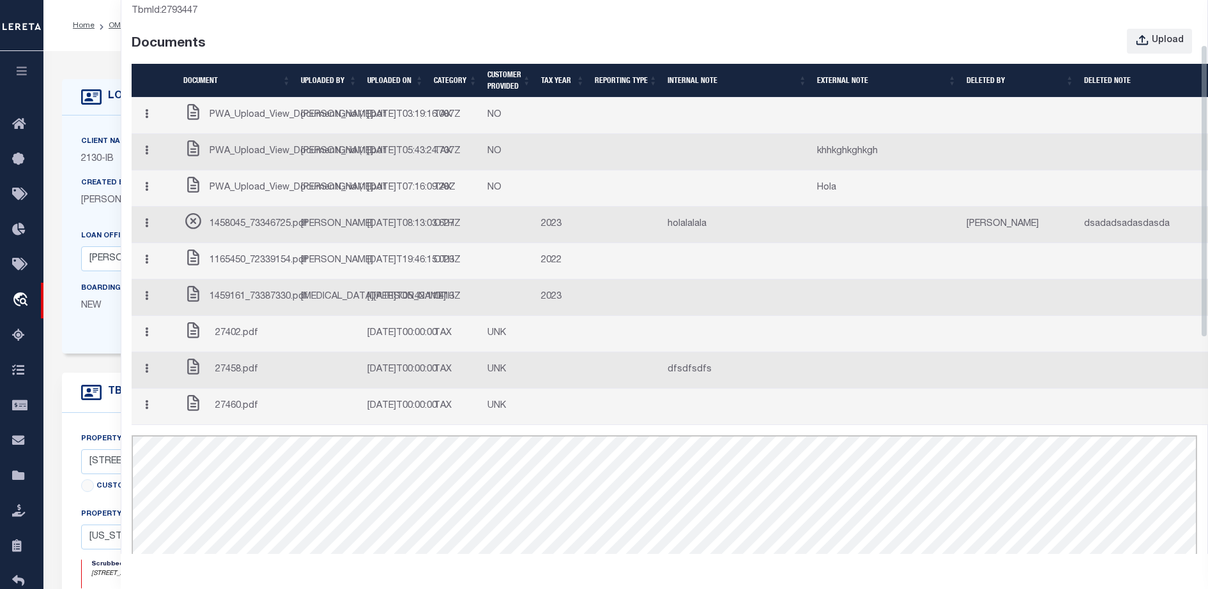
click at [151, 238] on button "button" at bounding box center [147, 225] width 20 height 25
